Goal: Transaction & Acquisition: Subscribe to service/newsletter

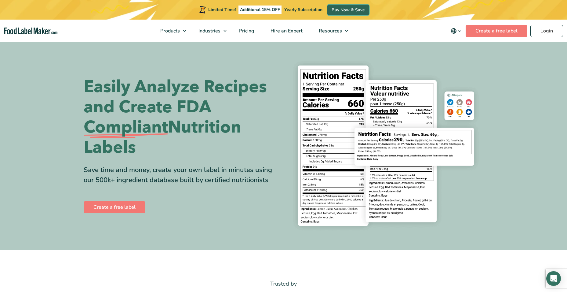
click at [350, 10] on link "Buy Now & Save" at bounding box center [349, 10] width 42 height 11
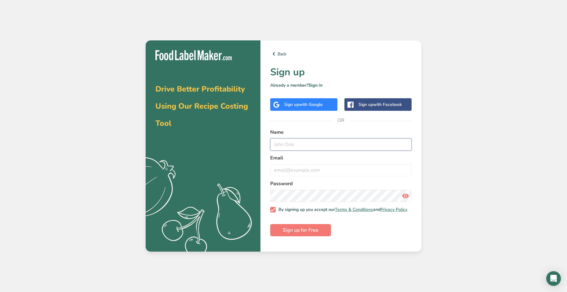
click at [290, 145] on input "text" at bounding box center [340, 144] width 141 height 12
type input "Jason Miller"
type input "jwmiller@yuba.gov"
click at [291, 233] on span "Sign up for Free" at bounding box center [301, 229] width 36 height 7
click at [317, 86] on link "Sign in" at bounding box center [316, 85] width 14 height 6
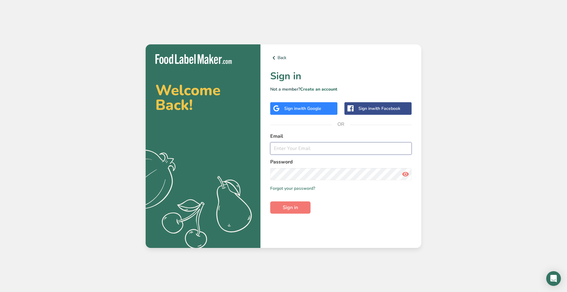
type input "jwmiller@yuba.gov"
click at [296, 209] on span "Sign in" at bounding box center [290, 207] width 15 height 7
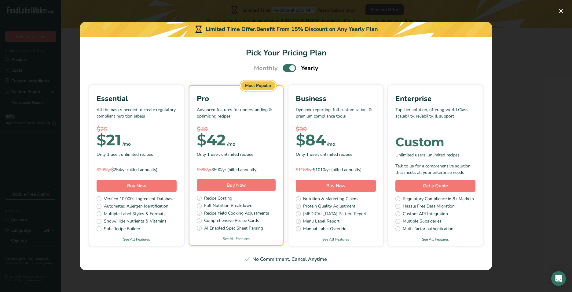
click at [139, 112] on p "All the basics needed to create regulatory compliant nutrition labels" at bounding box center [137, 115] width 80 height 18
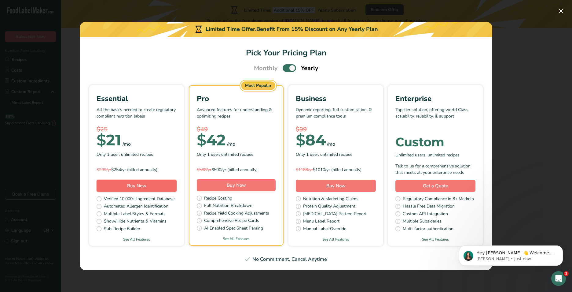
click at [138, 187] on span "Buy Now" at bounding box center [136, 185] width 19 height 6
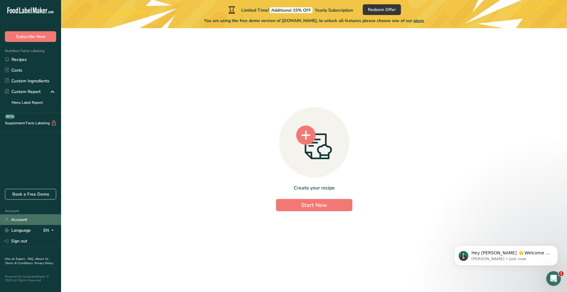
click at [24, 215] on link "Account" at bounding box center [30, 219] width 61 height 11
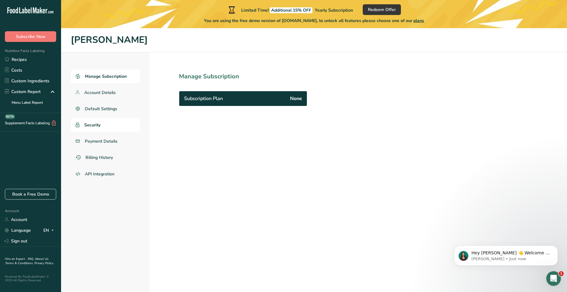
click at [94, 127] on span "Security" at bounding box center [92, 125] width 16 height 6
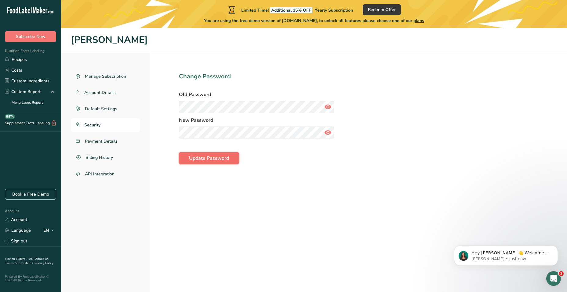
click at [202, 160] on span "Update Password" at bounding box center [209, 157] width 40 height 7
click at [37, 36] on span "Subscribe Now" at bounding box center [31, 36] width 30 height 6
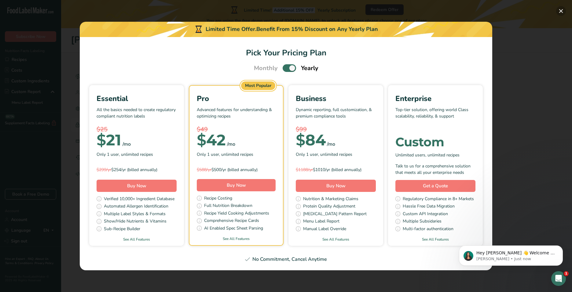
click at [559, 10] on button "Pick Your Pricing Plan Modal" at bounding box center [561, 11] width 10 height 10
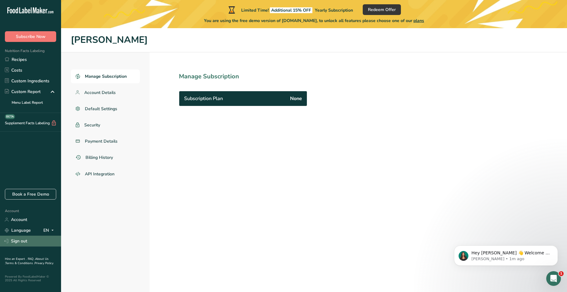
click at [16, 242] on link "Sign out" at bounding box center [30, 240] width 61 height 11
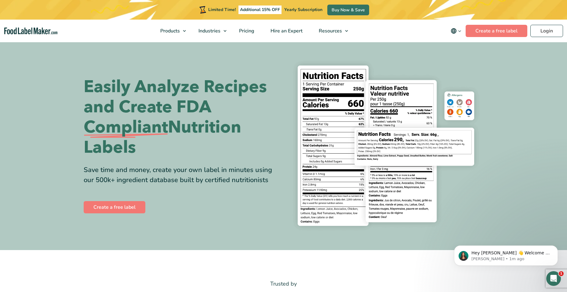
click at [147, 40] on nav "Products Food Nutrition Labelling Supplements Formulation & Labelling Industrie…" at bounding box center [283, 31] width 567 height 23
click at [351, 12] on link "Buy Now & Save" at bounding box center [349, 10] width 42 height 11
